Goal: Use online tool/utility

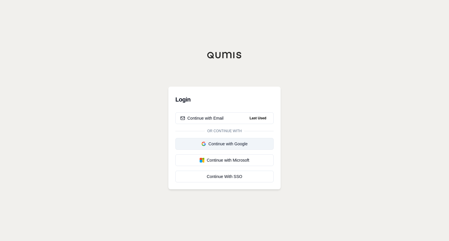
click at [235, 145] on div "Continue with Google" at bounding box center [224, 144] width 88 height 6
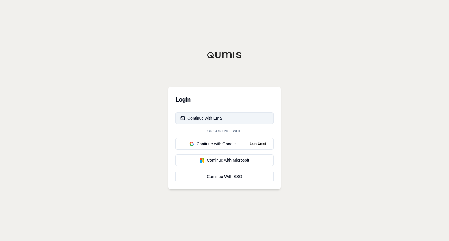
click at [233, 118] on button "Continue with Email" at bounding box center [224, 119] width 98 height 12
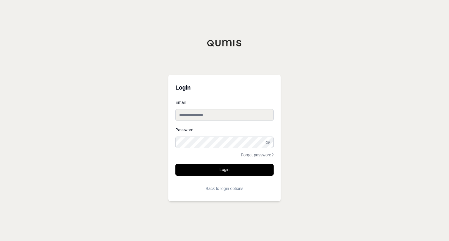
type input "**********"
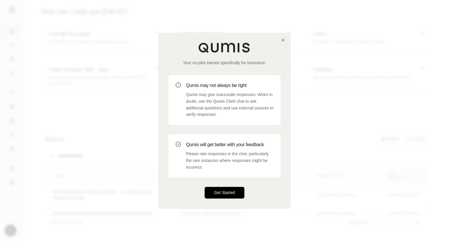
click at [229, 193] on button "Get Started" at bounding box center [225, 193] width 40 height 12
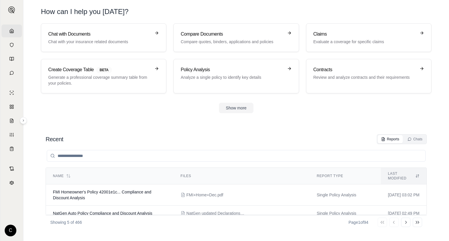
click at [169, 11] on div "How can I help you [DATE]?" at bounding box center [236, 11] width 391 height 9
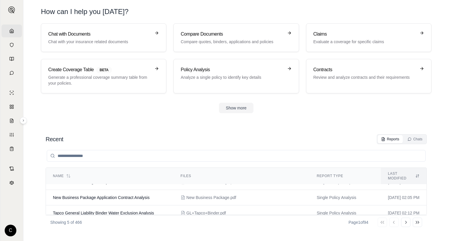
scroll to position [53, 0]
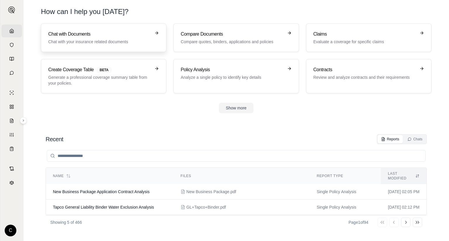
click at [98, 37] on h3 "Chat with Documents" at bounding box center [99, 34] width 103 height 7
